Goal: Task Accomplishment & Management: Manage account settings

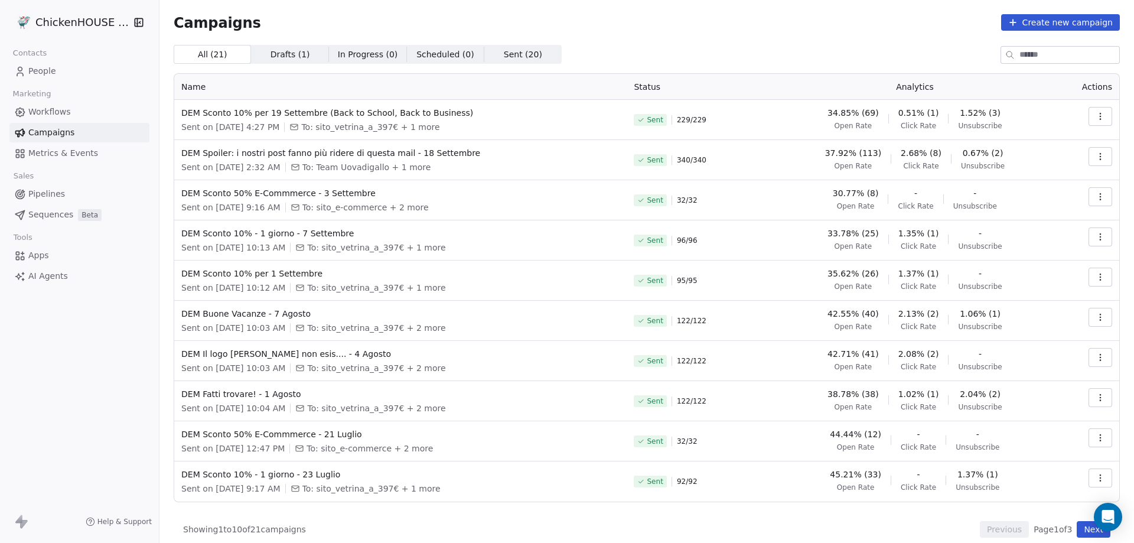
click at [43, 77] on span "People" at bounding box center [42, 71] width 28 height 12
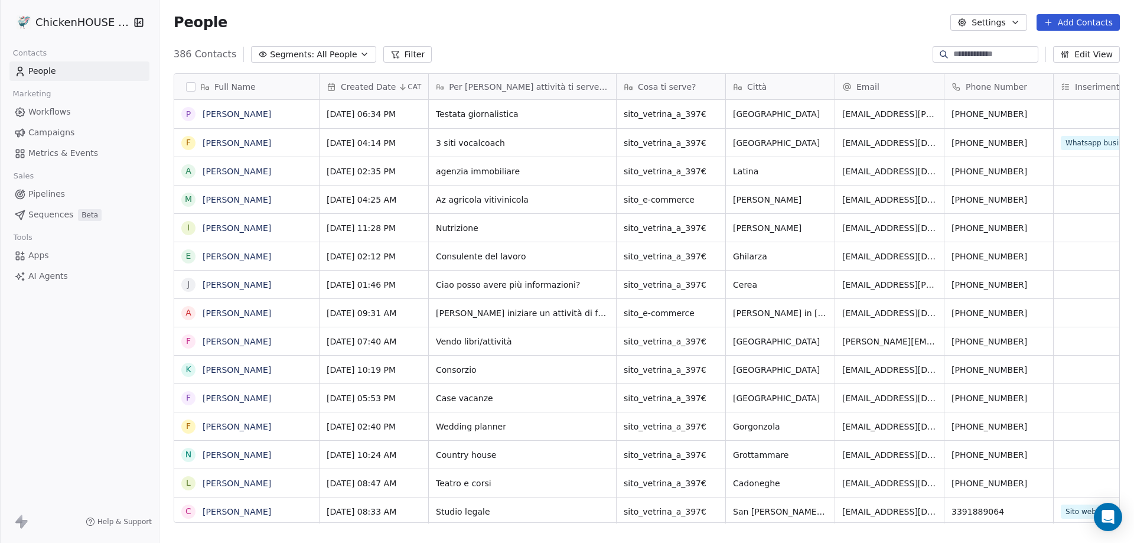
scroll to position [468, 965]
click at [993, 114] on icon "grid" at bounding box center [997, 111] width 9 height 9
click at [269, 116] on link "[PERSON_NAME]" at bounding box center [237, 113] width 68 height 9
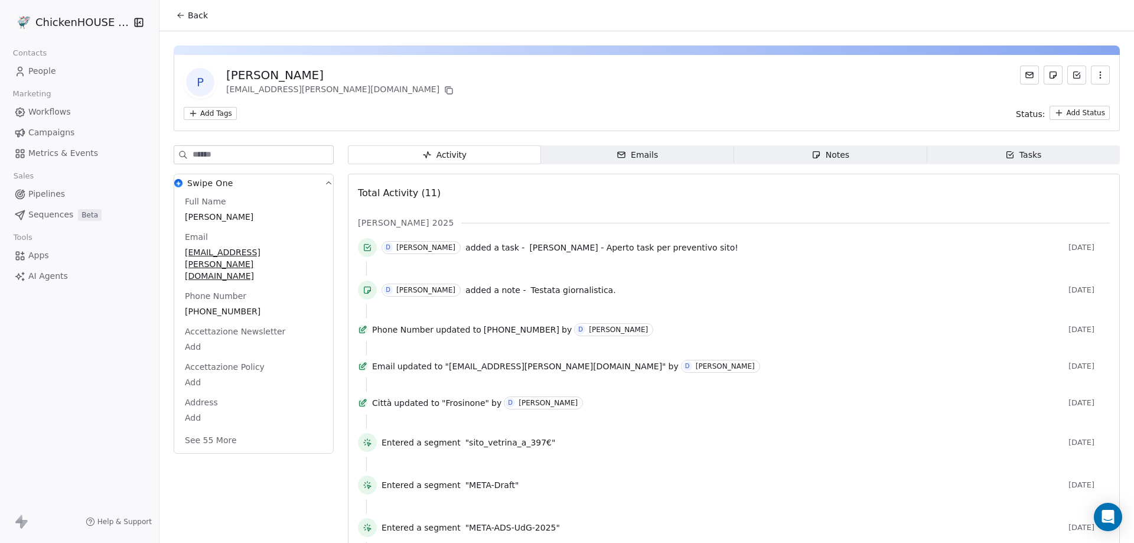
click at [815, 150] on icon "button" at bounding box center [815, 154] width 9 height 9
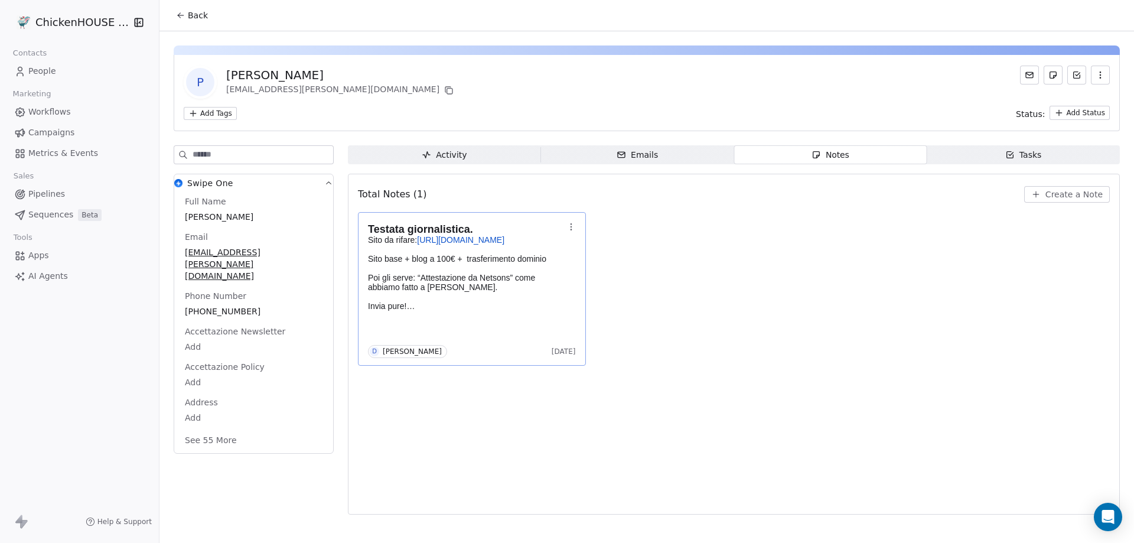
click at [520, 272] on p at bounding box center [466, 267] width 196 height 9
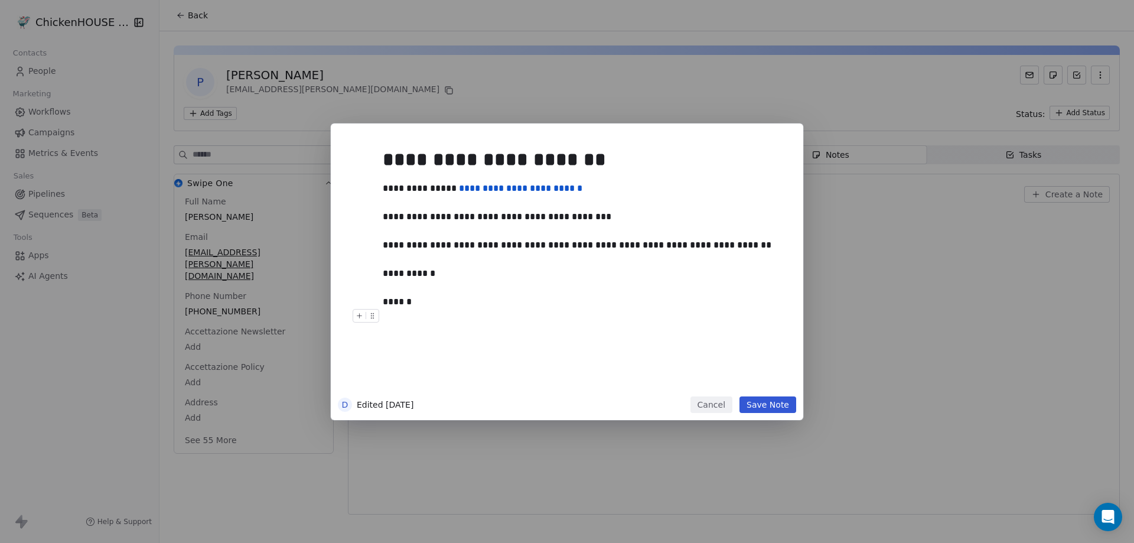
click at [775, 404] on button "Save Note" at bounding box center [767, 404] width 57 height 17
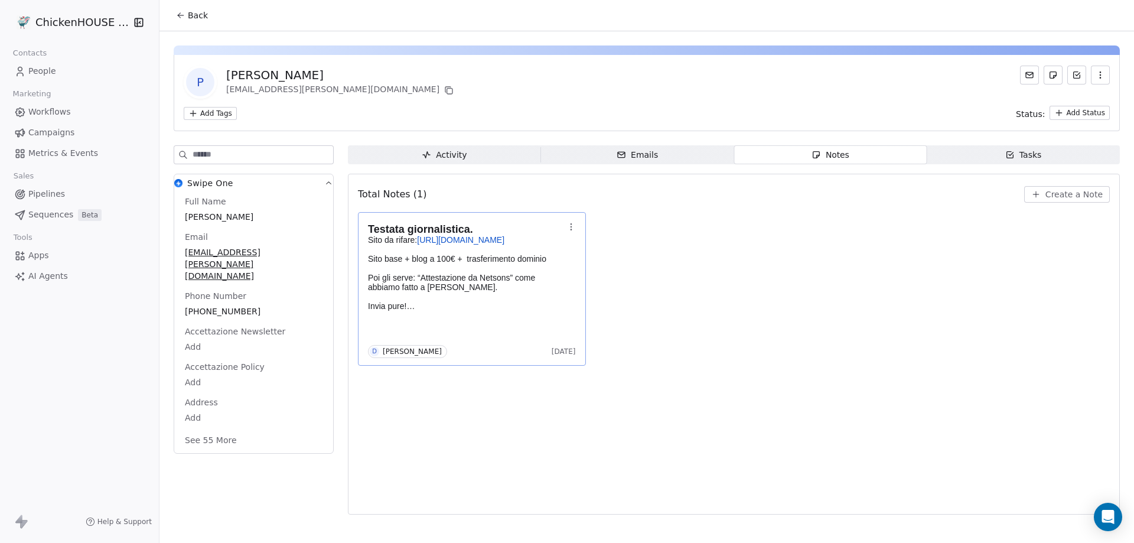
click at [30, 69] on span "People" at bounding box center [42, 71] width 28 height 12
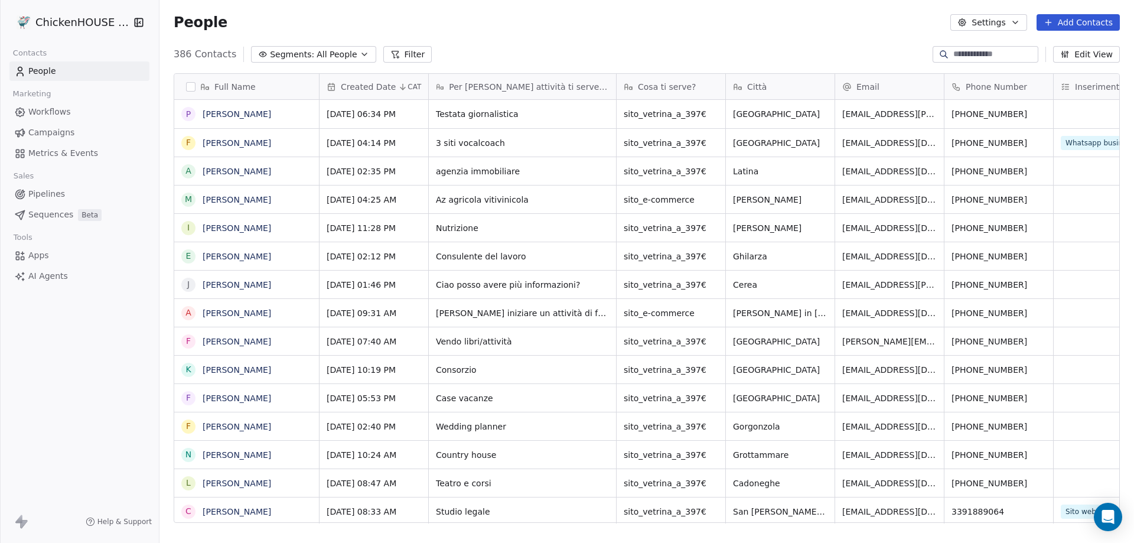
scroll to position [468, 965]
